Goal: Transaction & Acquisition: Book appointment/travel/reservation

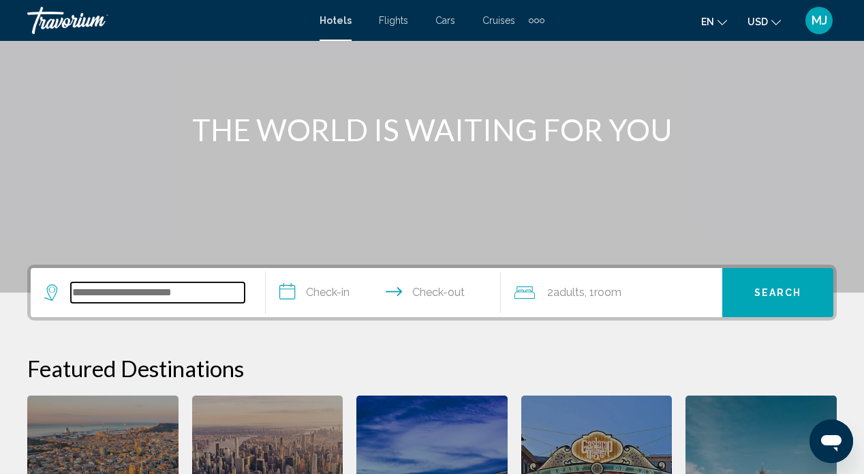
click at [135, 290] on input "Search widget" at bounding box center [158, 292] width 174 height 20
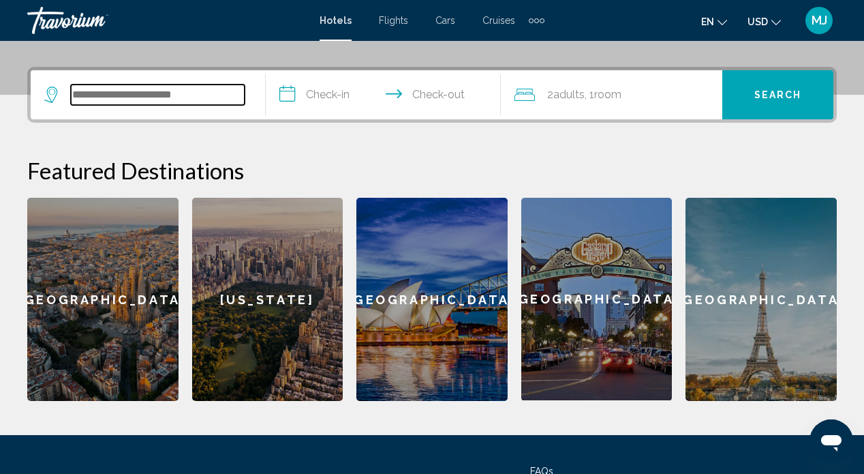
scroll to position [337, 0]
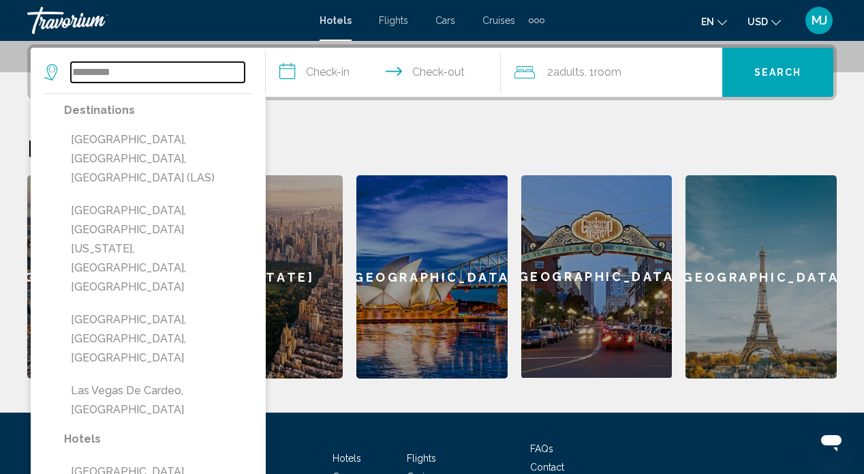
type input "*********"
click at [395, 24] on span "Flights" at bounding box center [393, 20] width 29 height 11
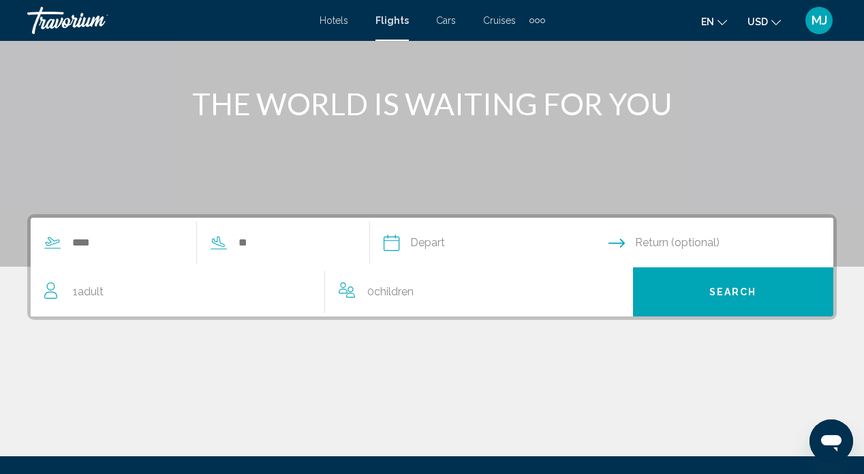
scroll to position [149, 0]
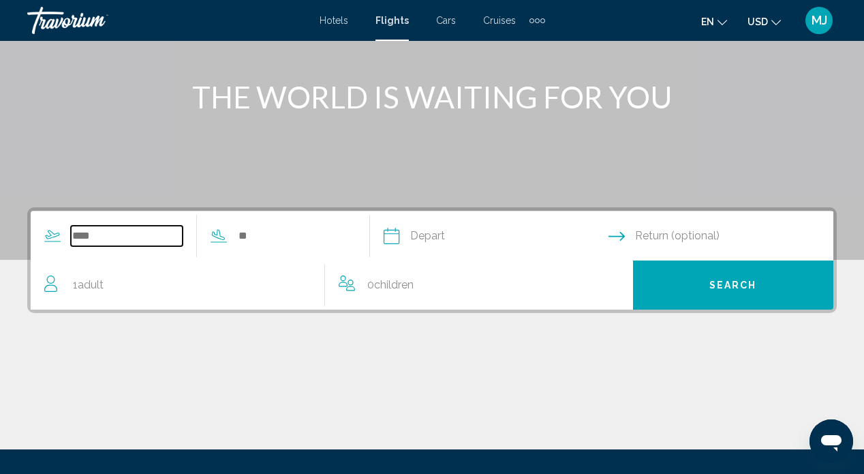
click at [104, 234] on input "Search widget" at bounding box center [127, 236] width 112 height 20
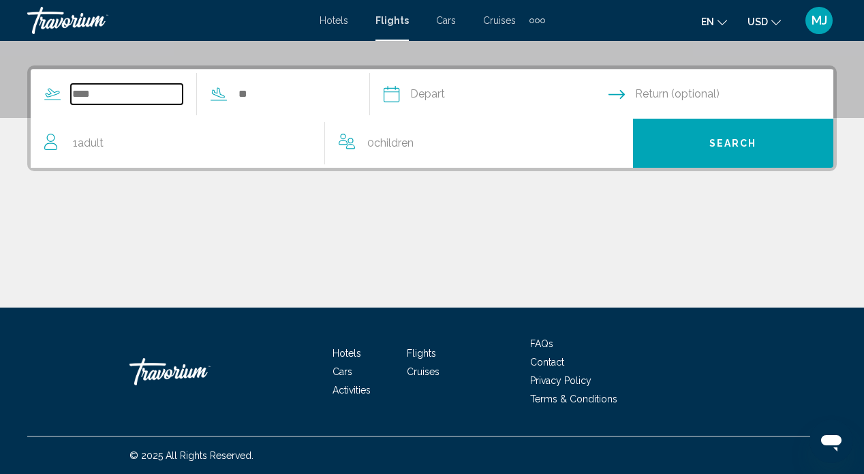
scroll to position [292, 0]
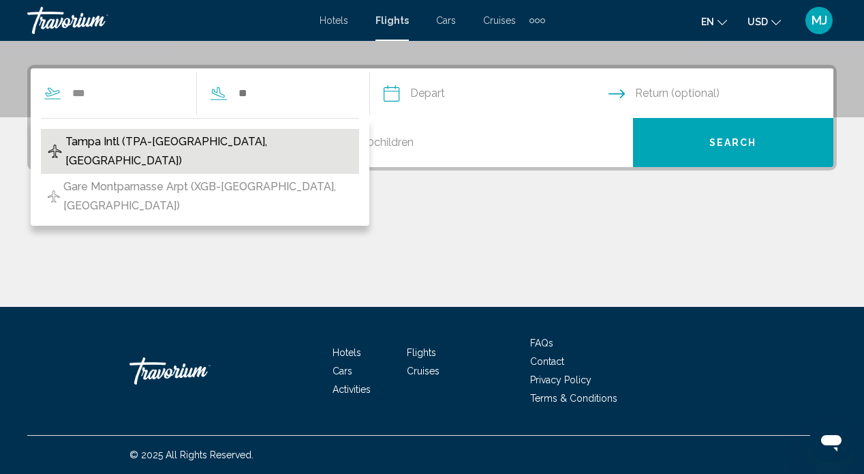
click at [183, 146] on span "Tampa Intl (TPA-[GEOGRAPHIC_DATA], [GEOGRAPHIC_DATA])" at bounding box center [208, 151] width 287 height 38
type input "**********"
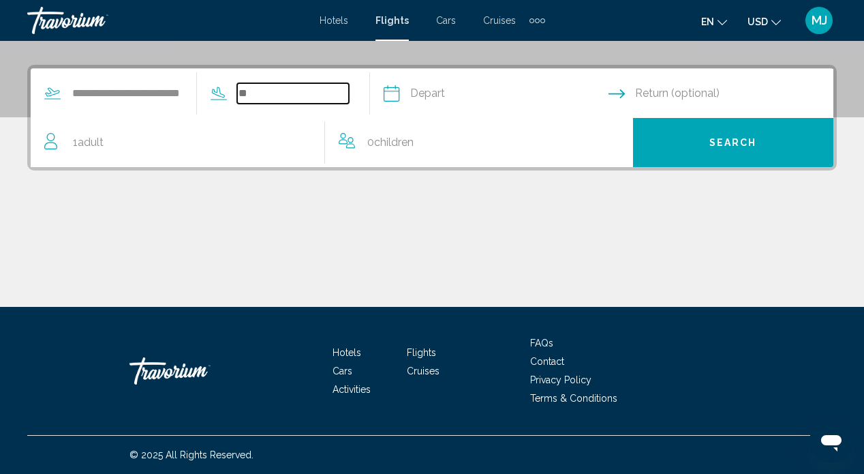
click at [285, 95] on input "Search widget" at bounding box center [293, 93] width 112 height 20
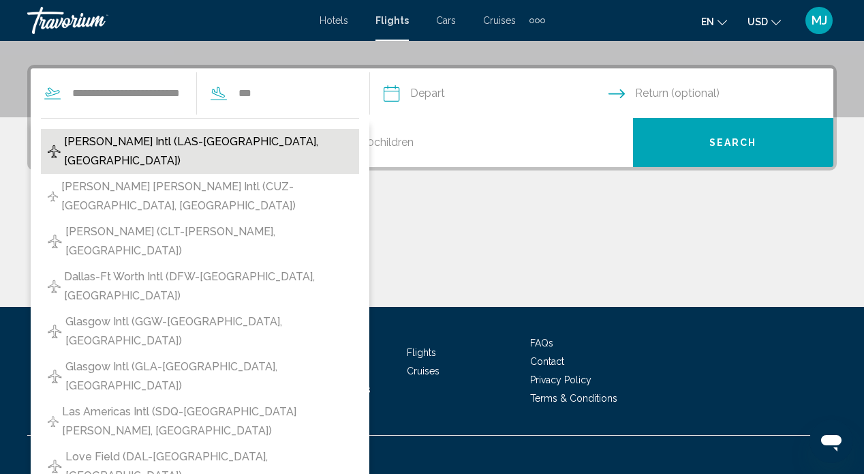
click at [230, 136] on span "[PERSON_NAME] Intl (LAS-[GEOGRAPHIC_DATA], [GEOGRAPHIC_DATA])" at bounding box center [208, 151] width 288 height 38
type input "**********"
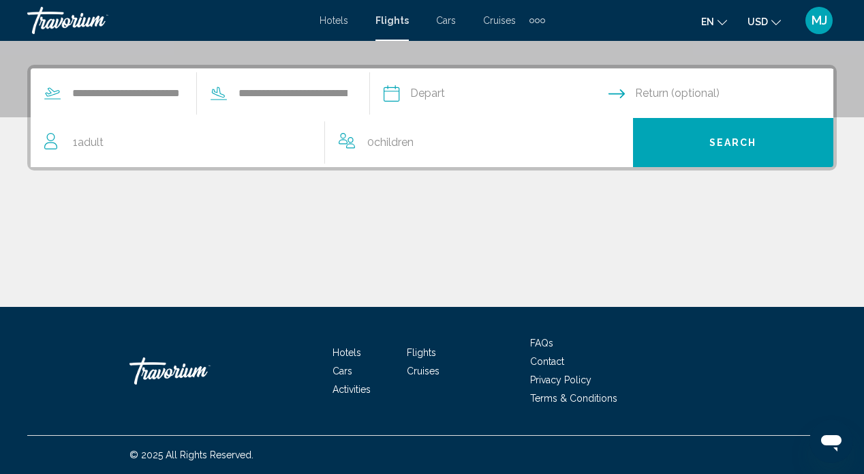
click at [479, 95] on input "Depart date" at bounding box center [495, 95] width 230 height 53
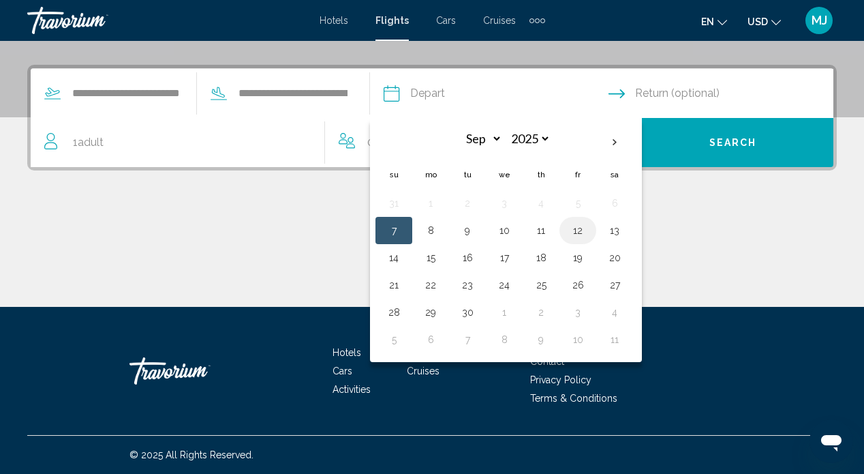
click at [589, 231] on button "12" at bounding box center [578, 230] width 22 height 19
type input "**********"
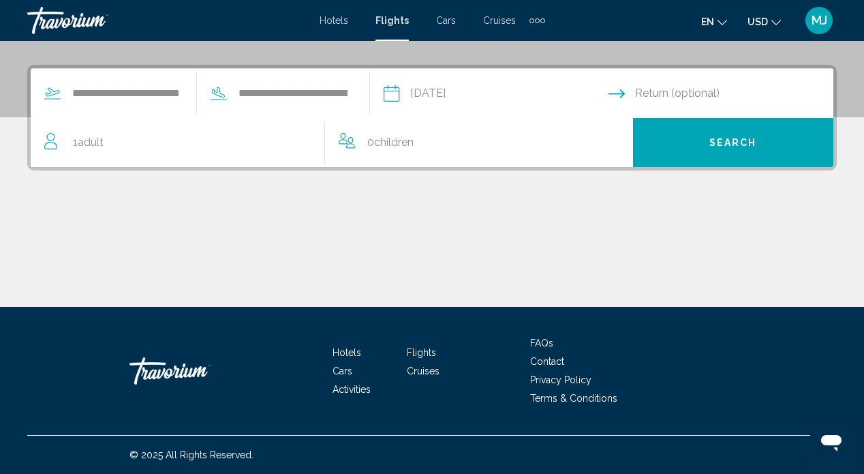
click at [697, 84] on input "Return date" at bounding box center [723, 95] width 230 height 53
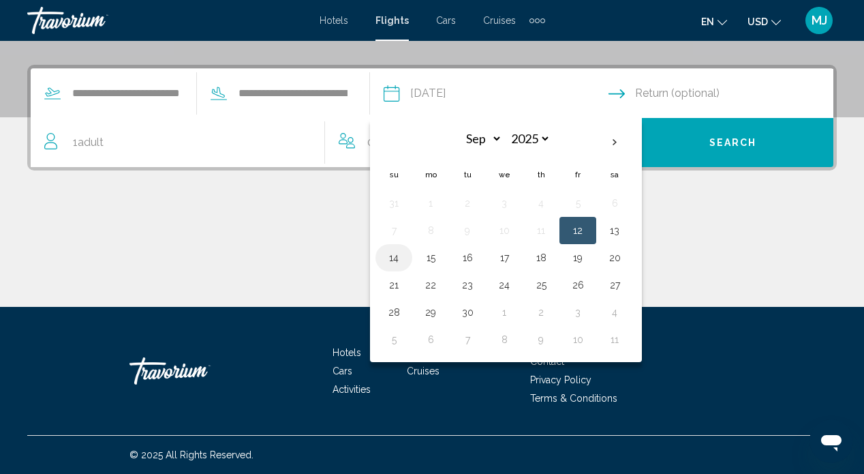
click at [403, 260] on button "14" at bounding box center [394, 257] width 22 height 19
type input "**********"
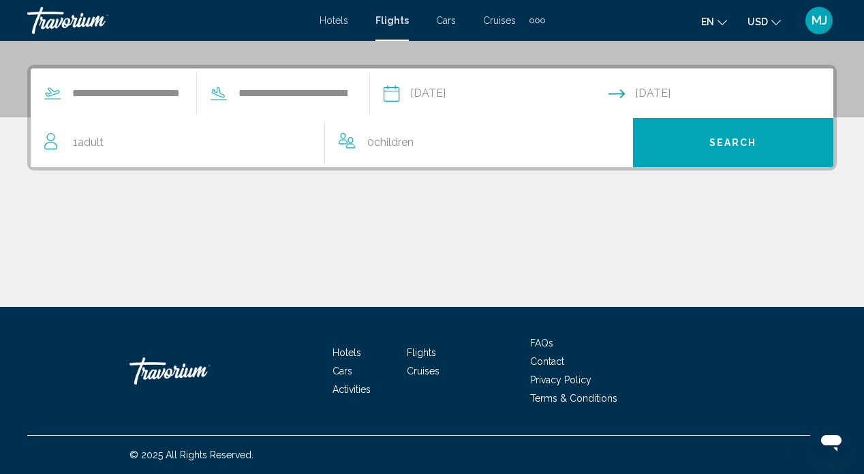
click at [760, 143] on button "Search" at bounding box center [733, 142] width 201 height 49
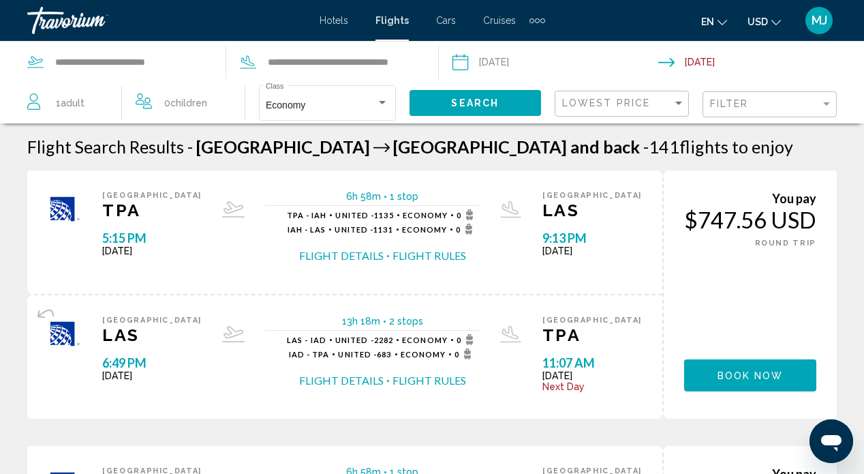
click at [518, 57] on input "Depart date: Sep 12, 2025" at bounding box center [554, 64] width 211 height 45
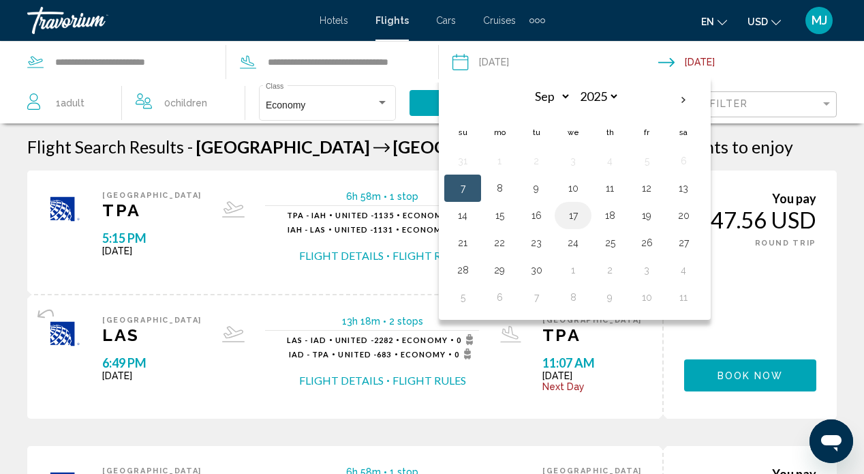
click at [578, 216] on button "17" at bounding box center [573, 215] width 22 height 19
type input "**********"
select select "*"
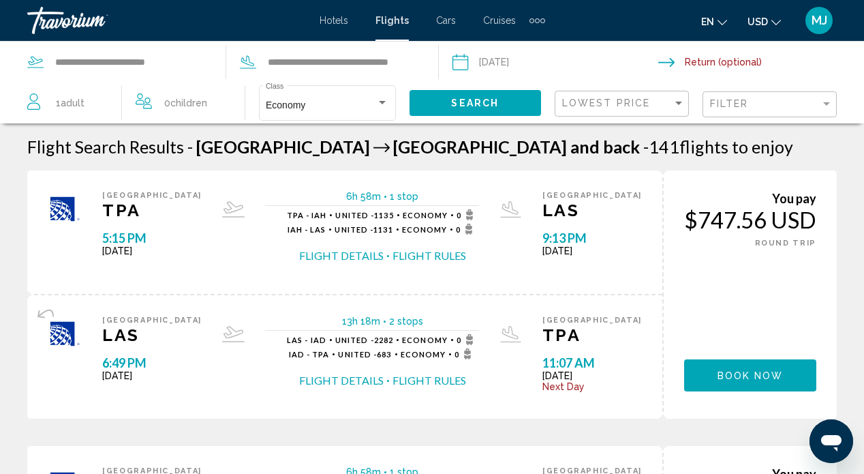
click at [711, 64] on input "Return date" at bounding box center [763, 64] width 211 height 45
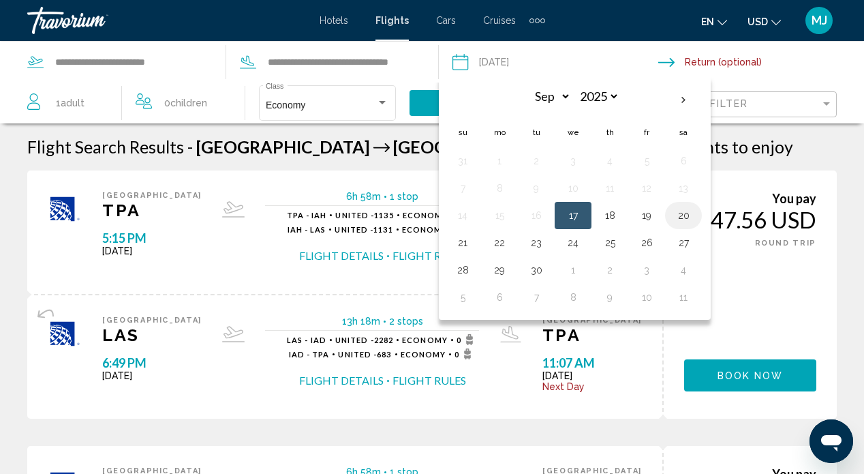
click at [687, 215] on button "20" at bounding box center [683, 215] width 22 height 19
type input "**********"
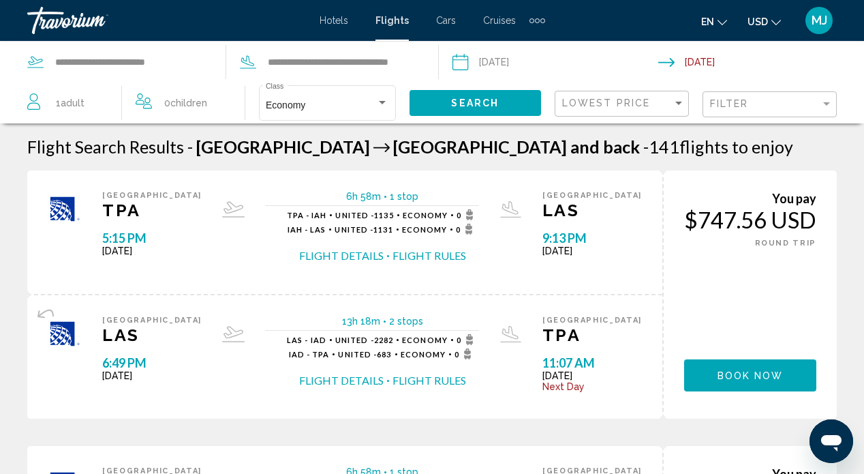
click at [484, 111] on button "Search" at bounding box center [475, 102] width 132 height 25
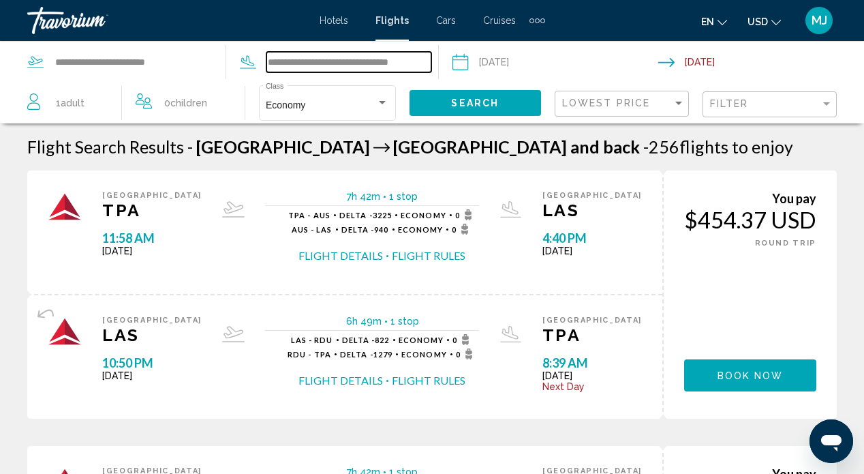
click at [357, 63] on input "**********" at bounding box center [348, 62] width 165 height 20
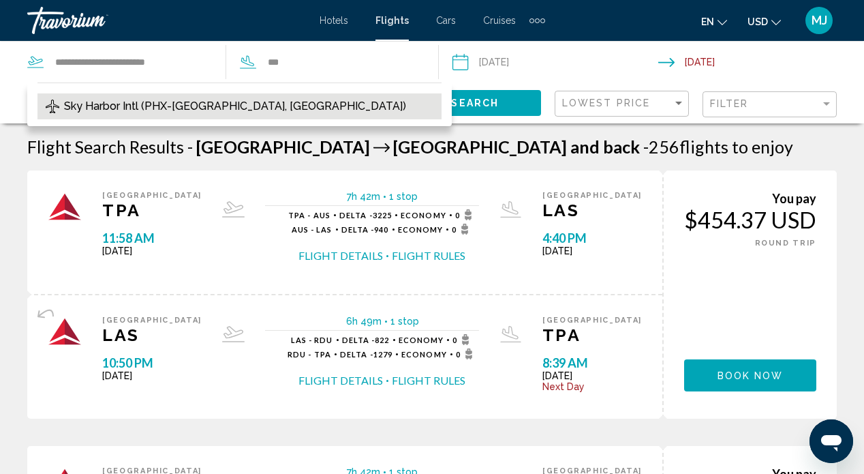
click at [161, 106] on span "Sky Harbor Intl (PHX-[GEOGRAPHIC_DATA], [GEOGRAPHIC_DATA])" at bounding box center [235, 106] width 342 height 19
type input "**********"
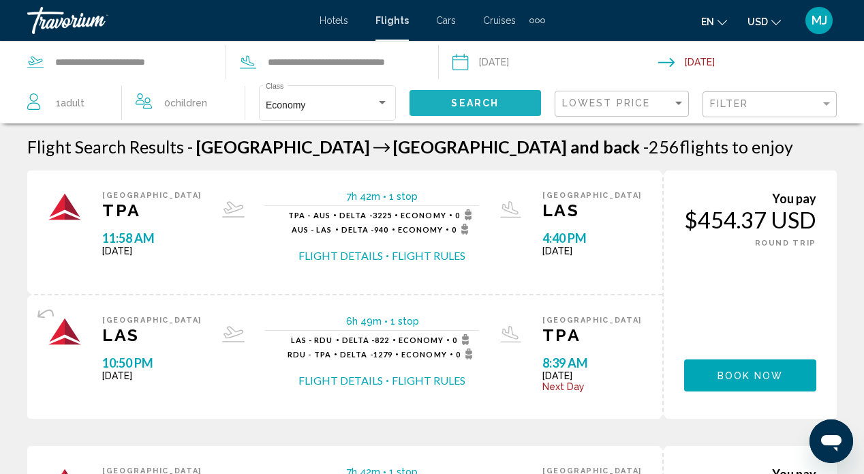
click at [480, 101] on span "Search" at bounding box center [475, 103] width 48 height 11
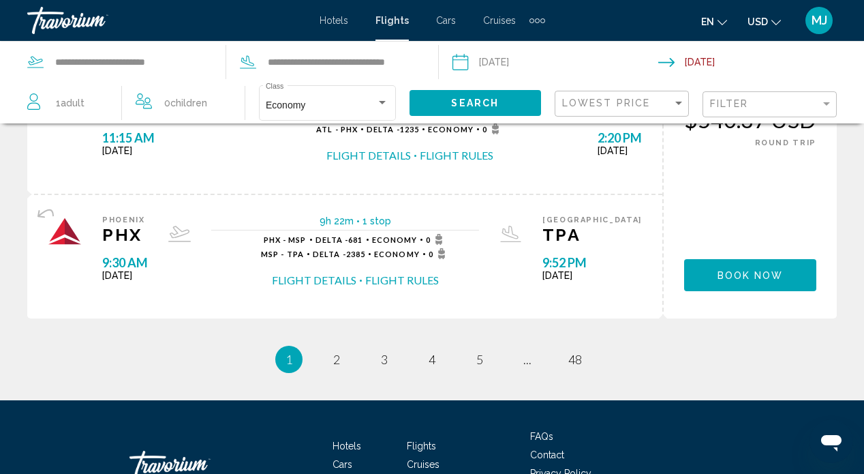
scroll to position [1461, 0]
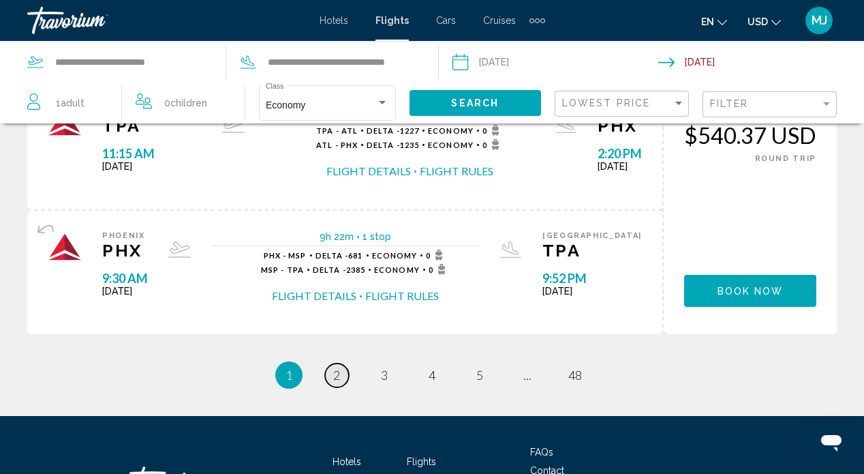
click at [336, 377] on span "2" at bounding box center [336, 374] width 7 height 15
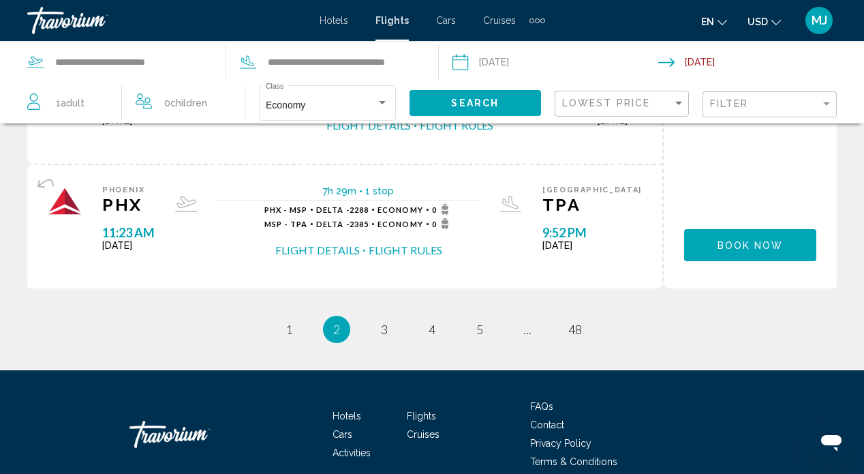
scroll to position [1570, 0]
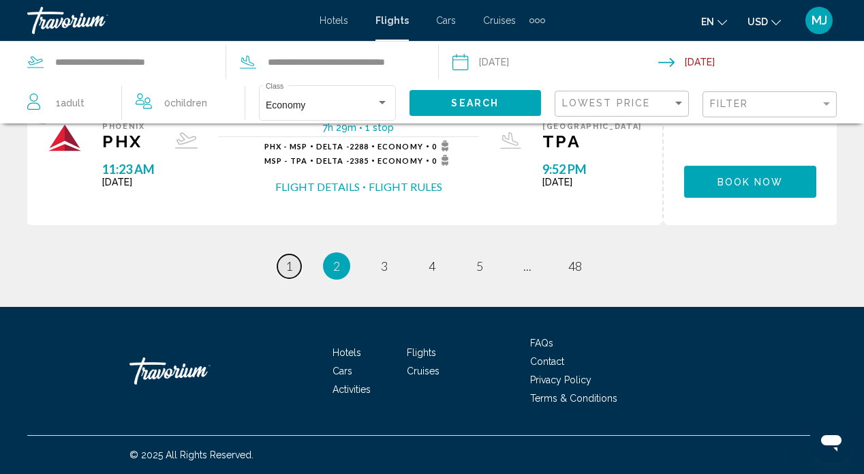
click at [295, 269] on link "page 1" at bounding box center [289, 266] width 24 height 24
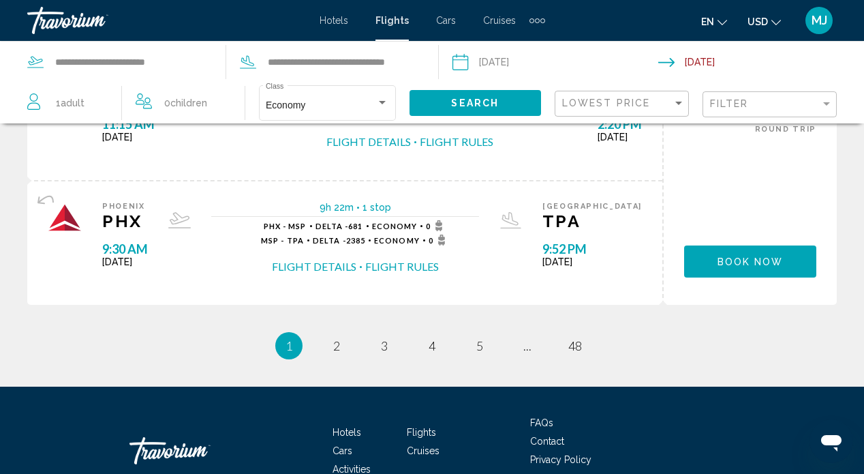
scroll to position [1481, 0]
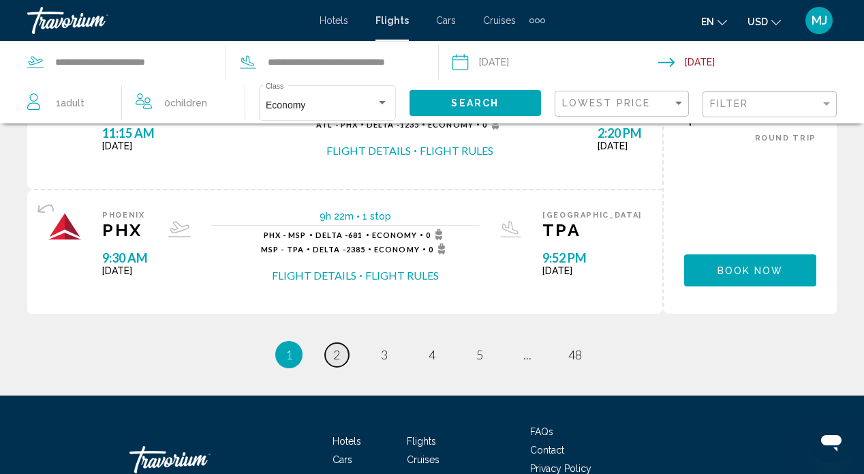
click at [341, 360] on link "page 2" at bounding box center [337, 355] width 24 height 24
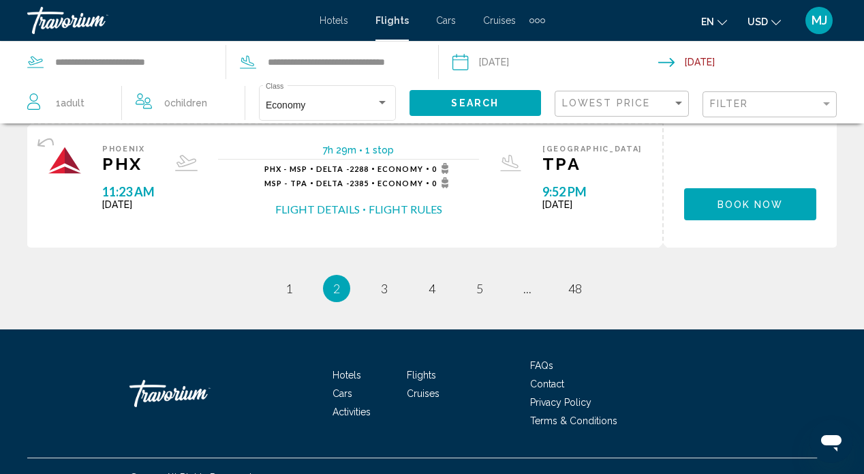
scroll to position [1570, 0]
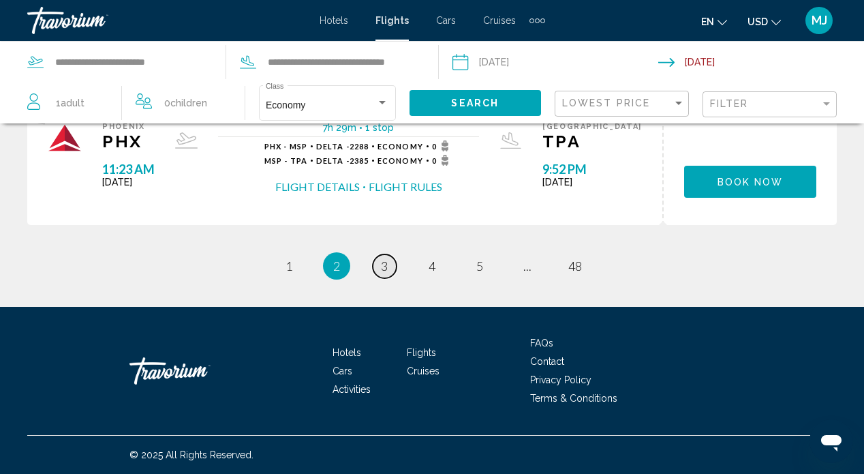
click at [379, 268] on link "page 3" at bounding box center [385, 266] width 24 height 24
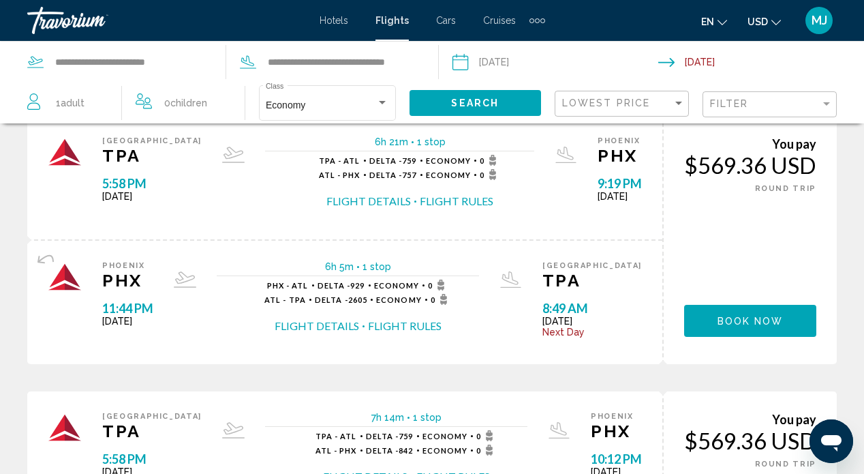
scroll to position [604, 0]
click at [420, 202] on button "Flight Rules" at bounding box center [457, 201] width 74 height 15
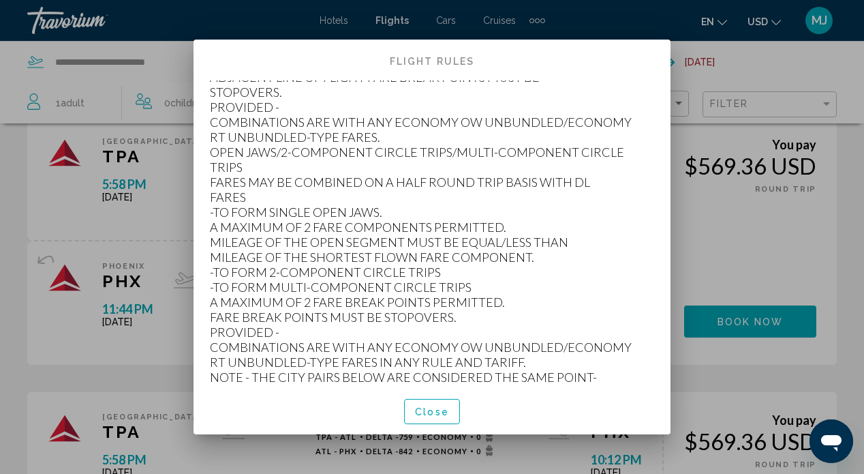
scroll to position [964, 0]
click at [435, 403] on button "Close" at bounding box center [432, 411] width 56 height 25
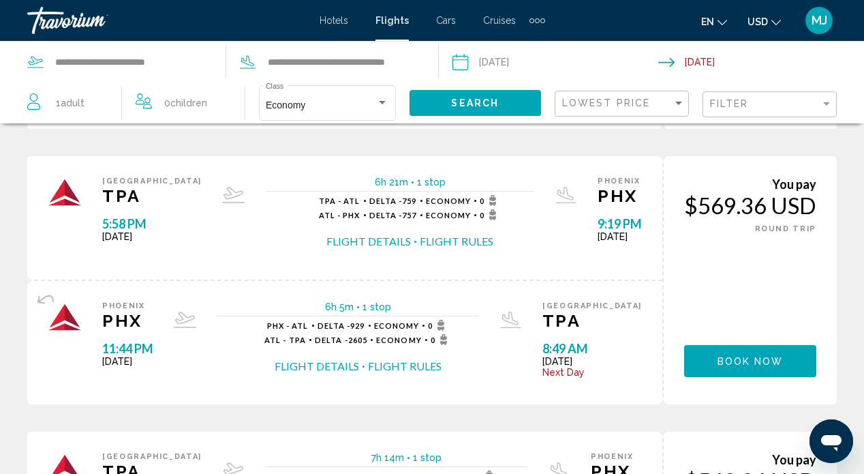
scroll to position [566, 0]
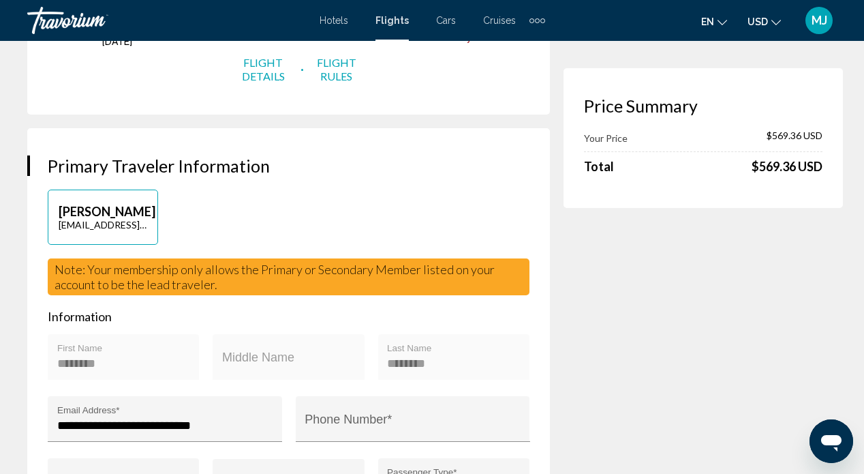
scroll to position [326, 0]
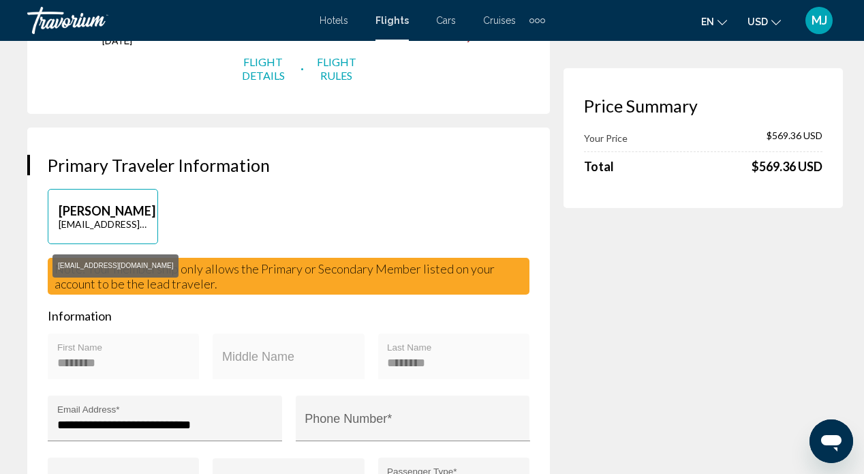
click at [133, 230] on p "[EMAIL_ADDRESS][DOMAIN_NAME]" at bounding box center [103, 224] width 89 height 12
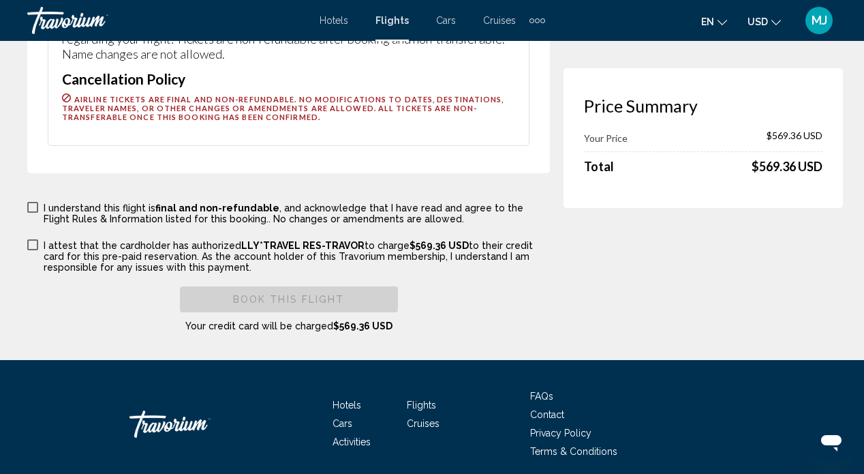
scroll to position [1925, 0]
